Goal: Task Accomplishment & Management: Use online tool/utility

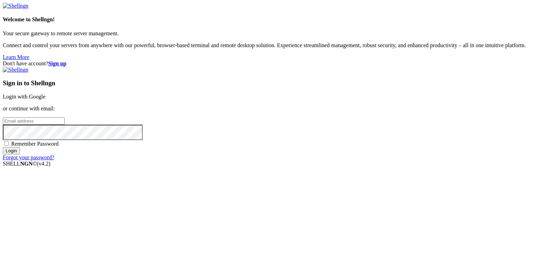
click at [45, 94] on link "Login with Google" at bounding box center [24, 97] width 43 height 6
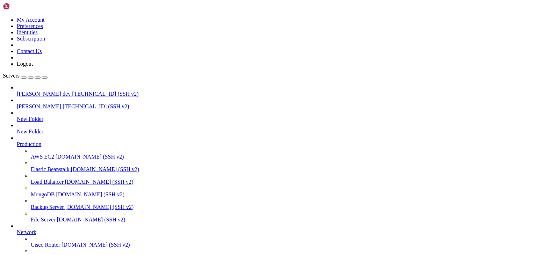
click at [46, 91] on span "[PERSON_NAME] dev" at bounding box center [44, 94] width 54 height 6
drag, startPoint x: 164, startPoint y: 531, endPoint x: 110, endPoint y: 573, distance: 68.6
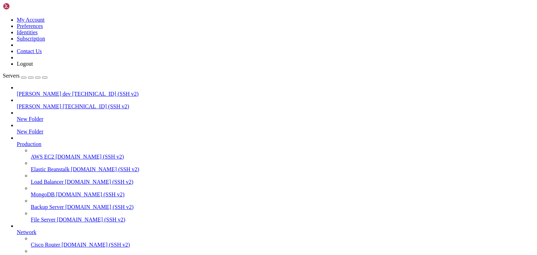
type input "/public_html/public/assets/receivable_accounts"
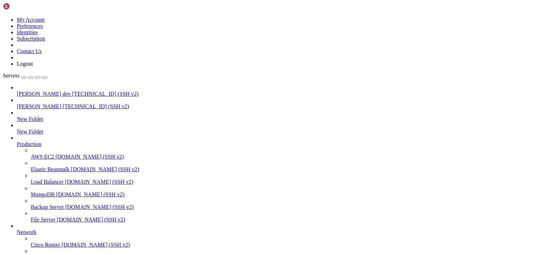
type input "/public_html/public/assets/companies/receivable_accounts/nomipay/443639/transac…"
